Goal: Task Accomplishment & Management: Use online tool/utility

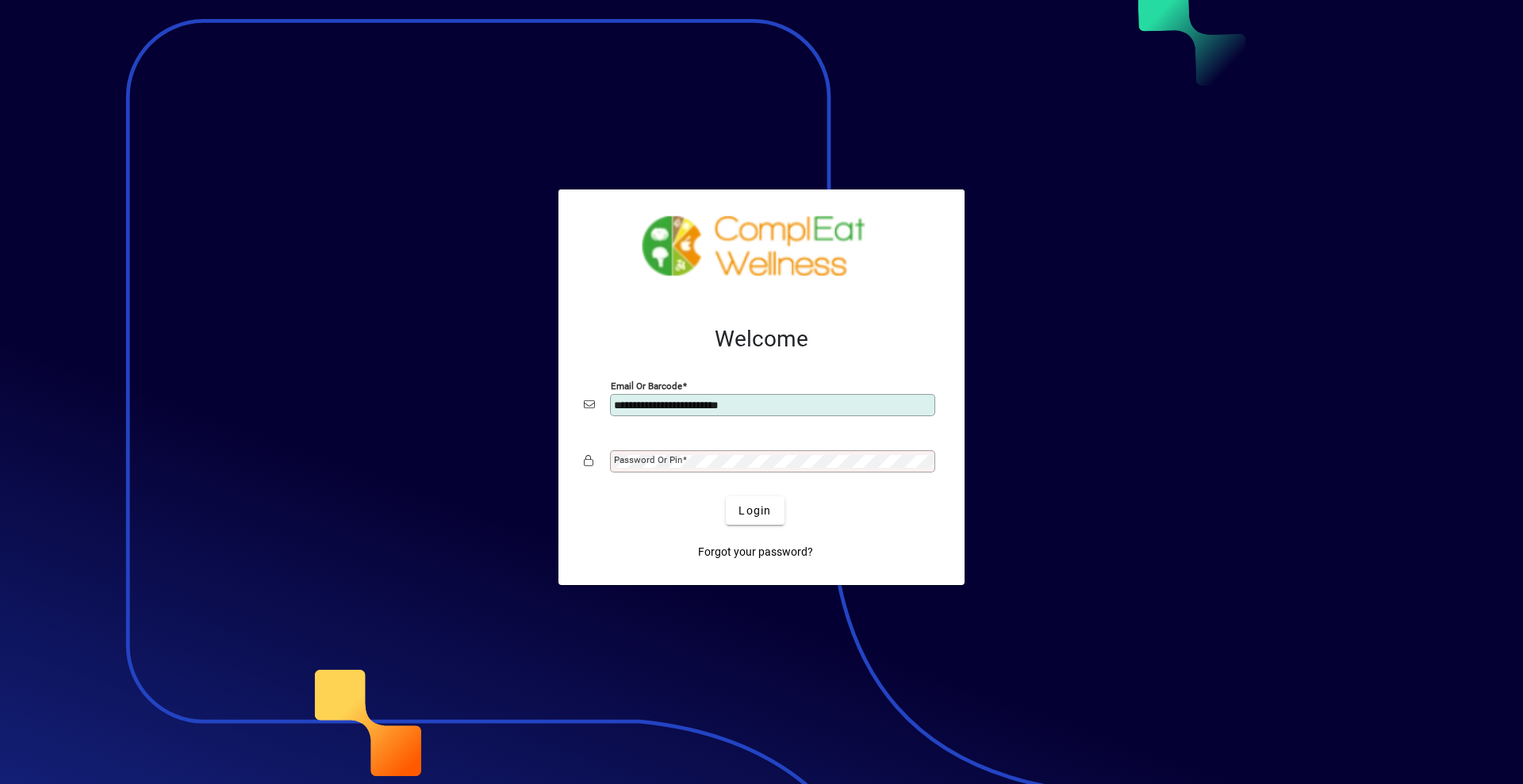
type input "**********"
click at [771, 496] on span "submit" at bounding box center [755, 511] width 57 height 38
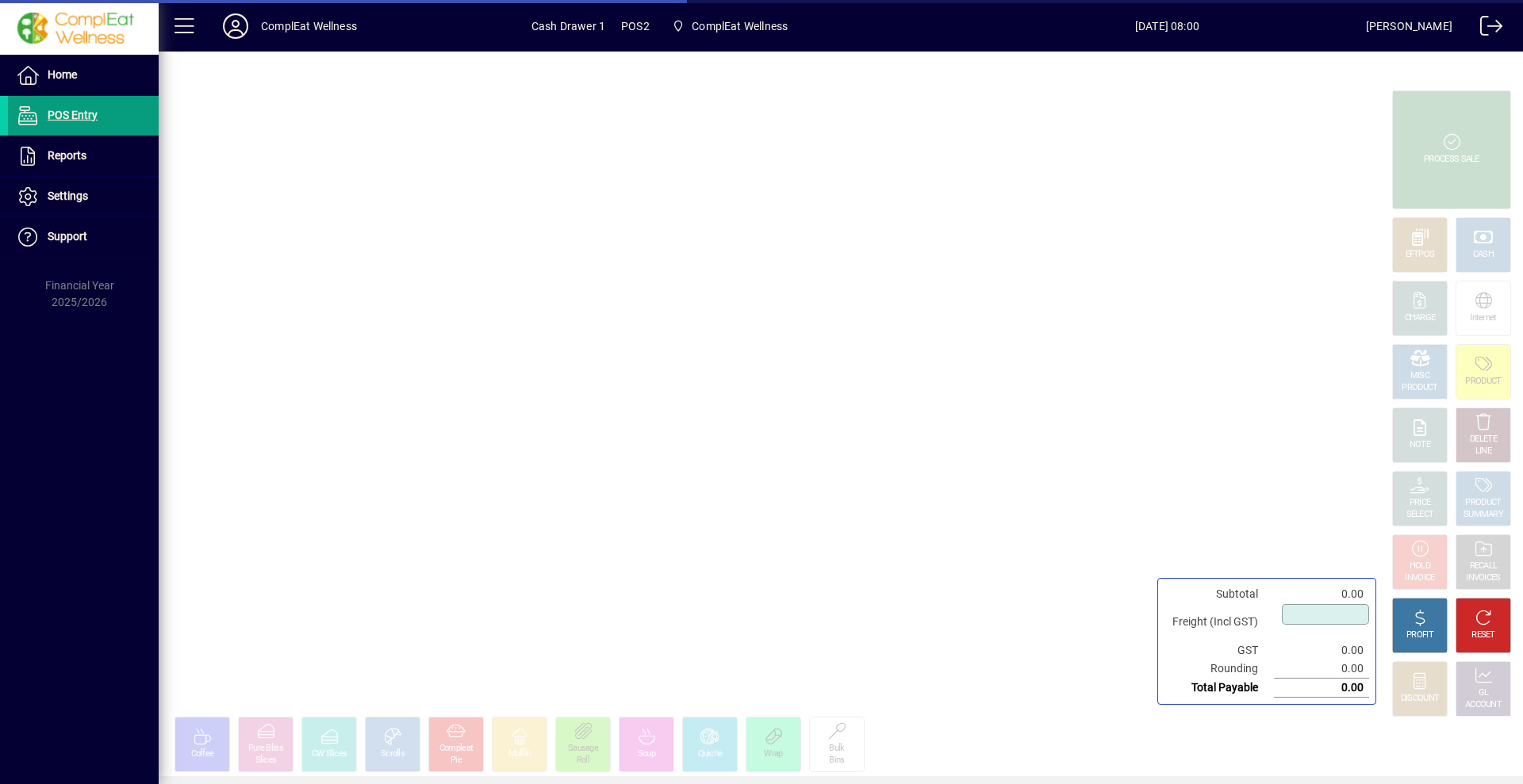
type input "****"
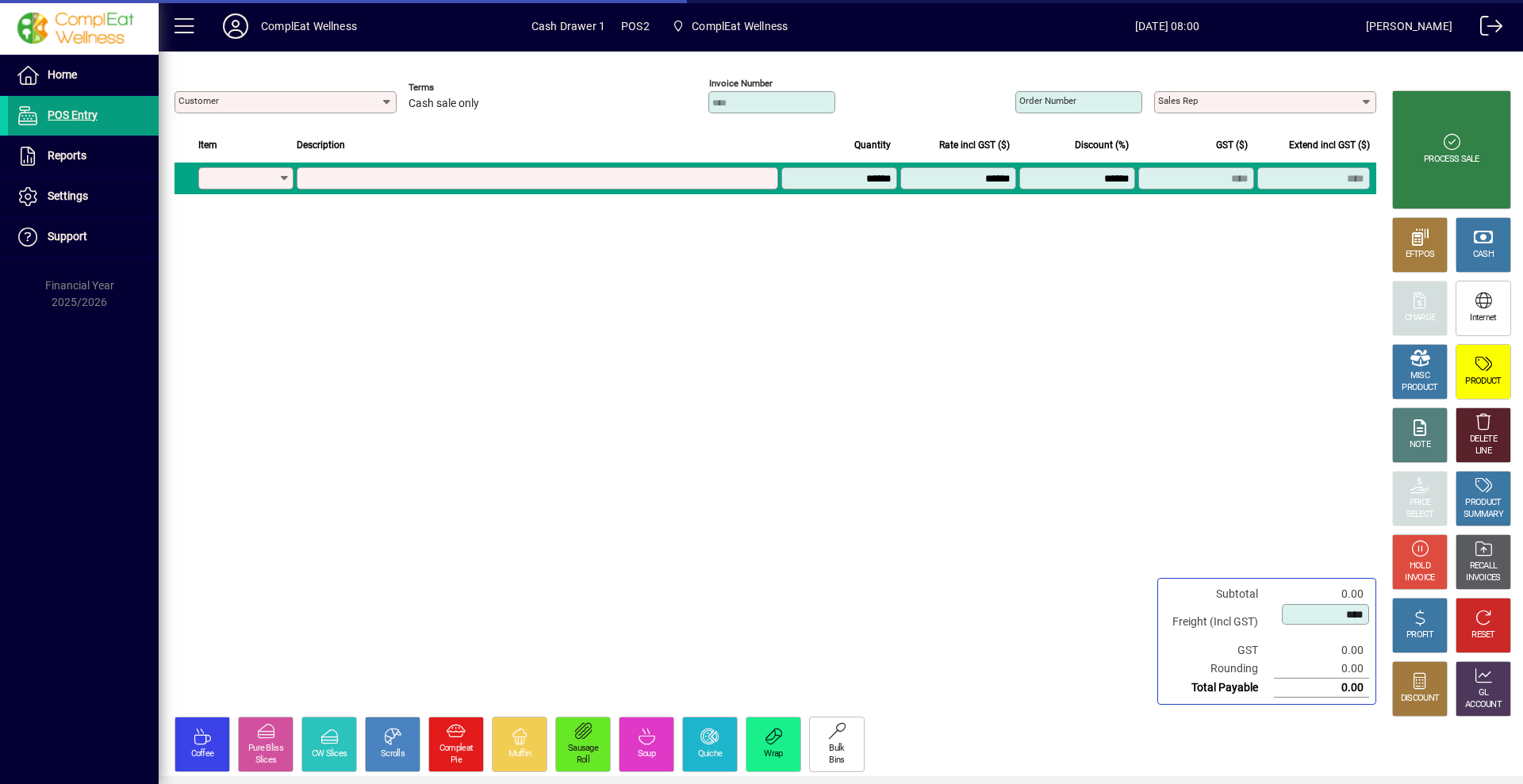
type input "**********"
